Goal: Information Seeking & Learning: Find specific fact

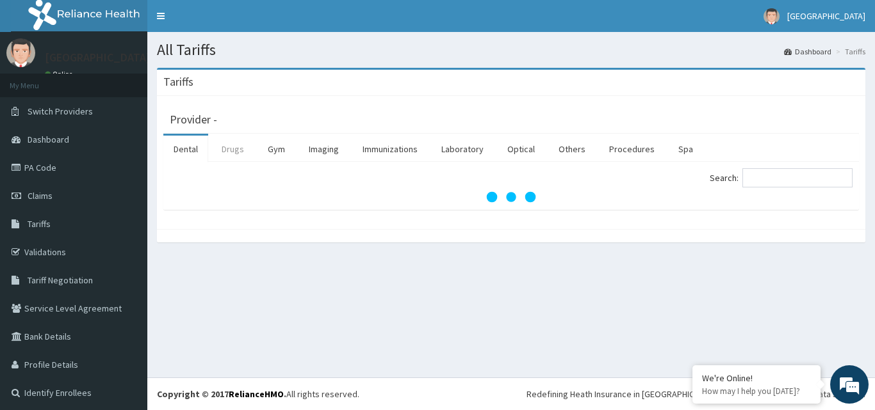
click at [230, 155] on link "Drugs" at bounding box center [232, 149] width 43 height 27
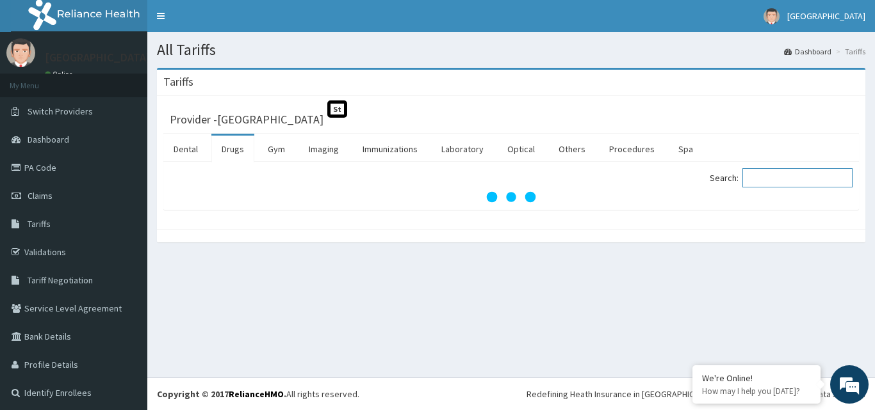
click at [817, 170] on input "Search:" at bounding box center [797, 177] width 110 height 19
type input "cream"
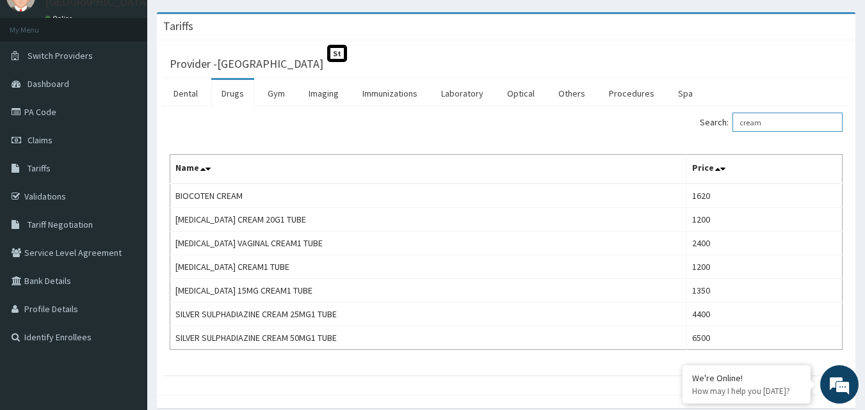
scroll to position [64, 0]
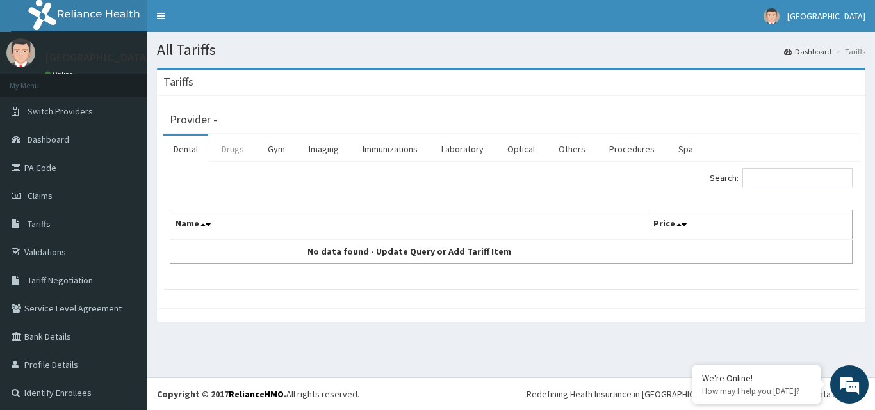
click at [228, 153] on link "Drugs" at bounding box center [232, 149] width 43 height 27
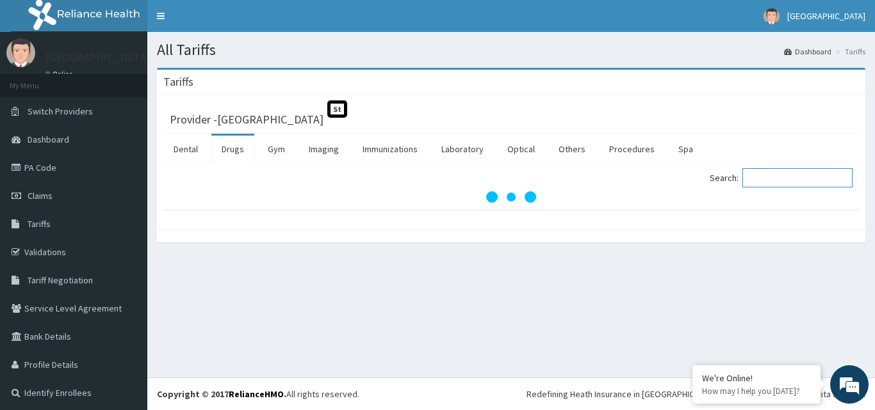
click at [818, 187] on input "Search:" at bounding box center [797, 177] width 110 height 19
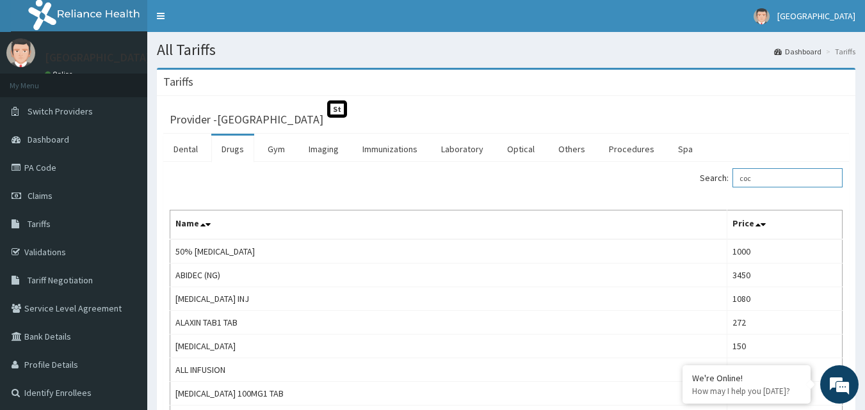
type input "coco"
